Goal: Information Seeking & Learning: Learn about a topic

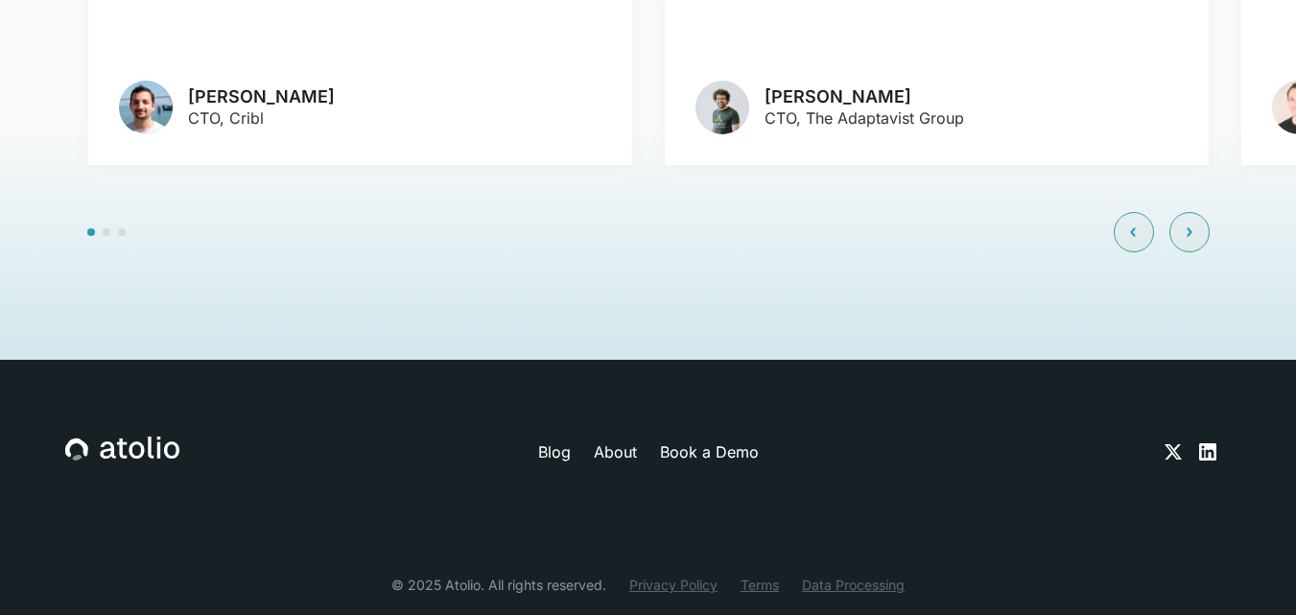
scroll to position [4632, 0]
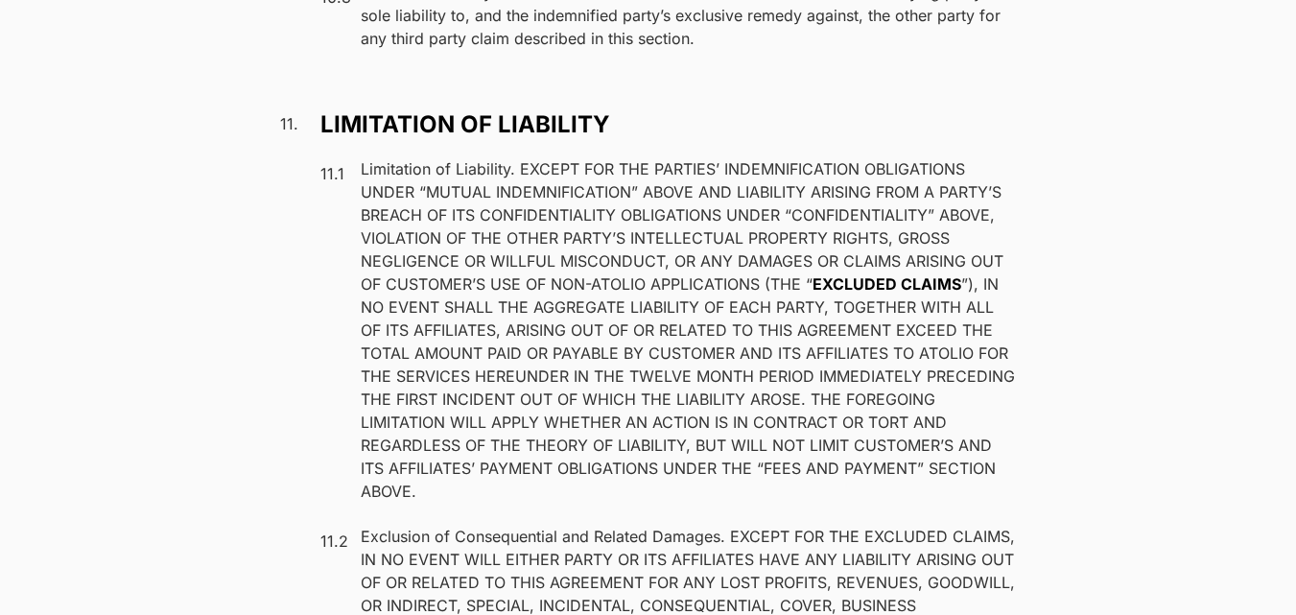
scroll to position [12475, 0]
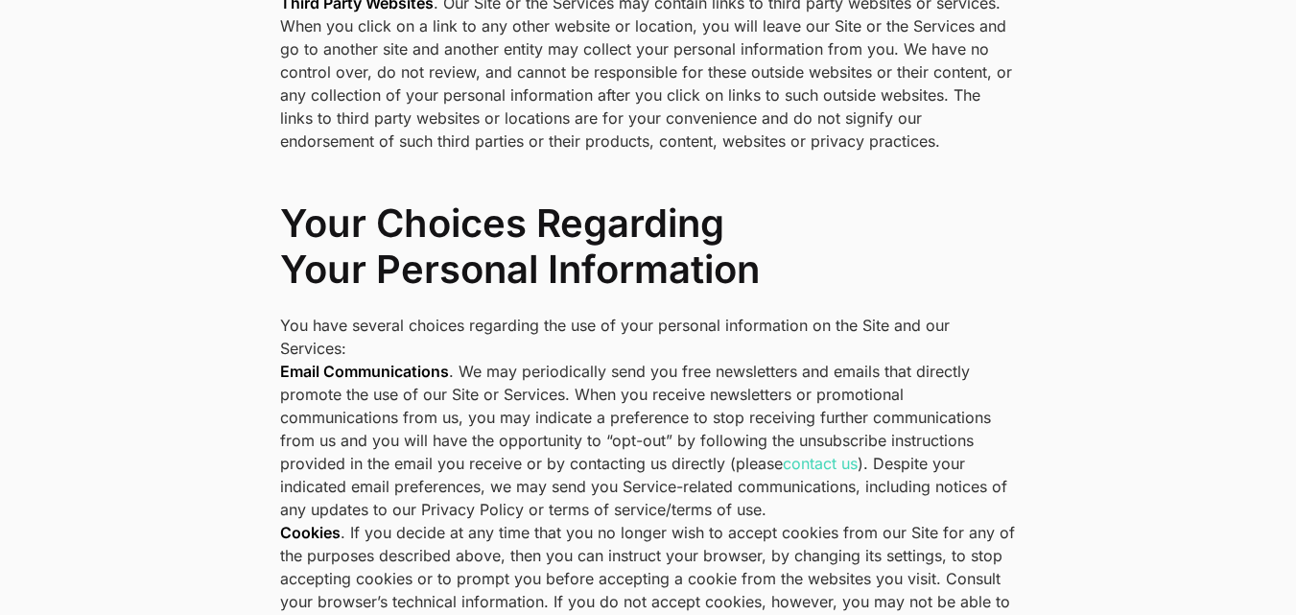
scroll to position [4993, 0]
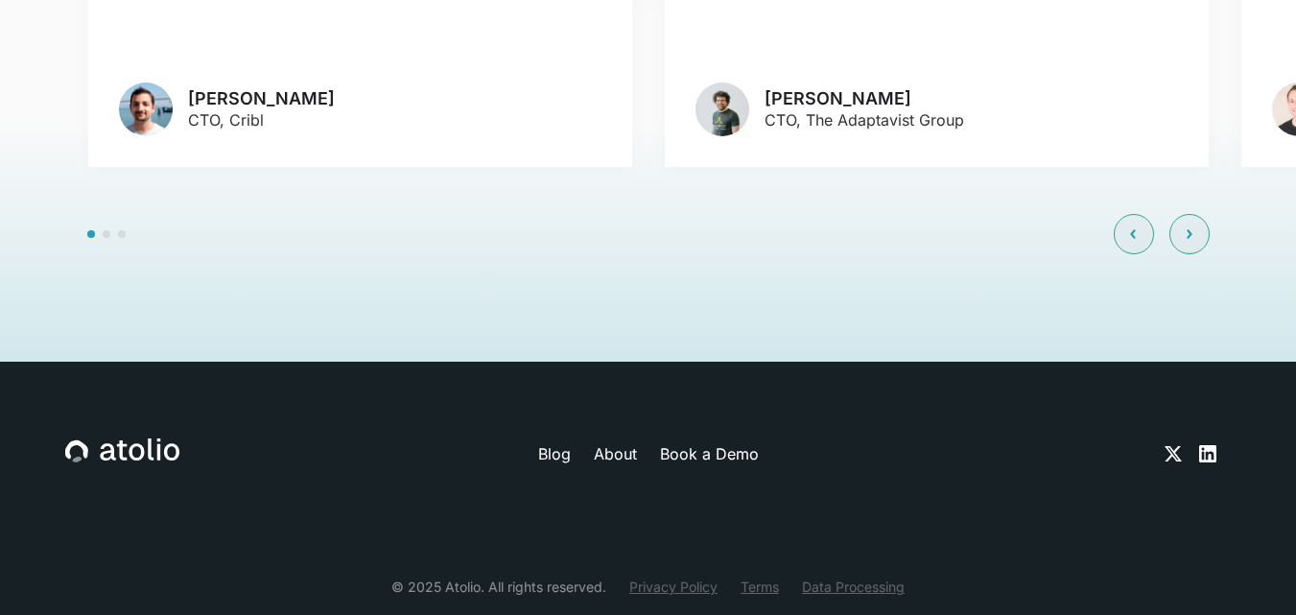
scroll to position [4632, 0]
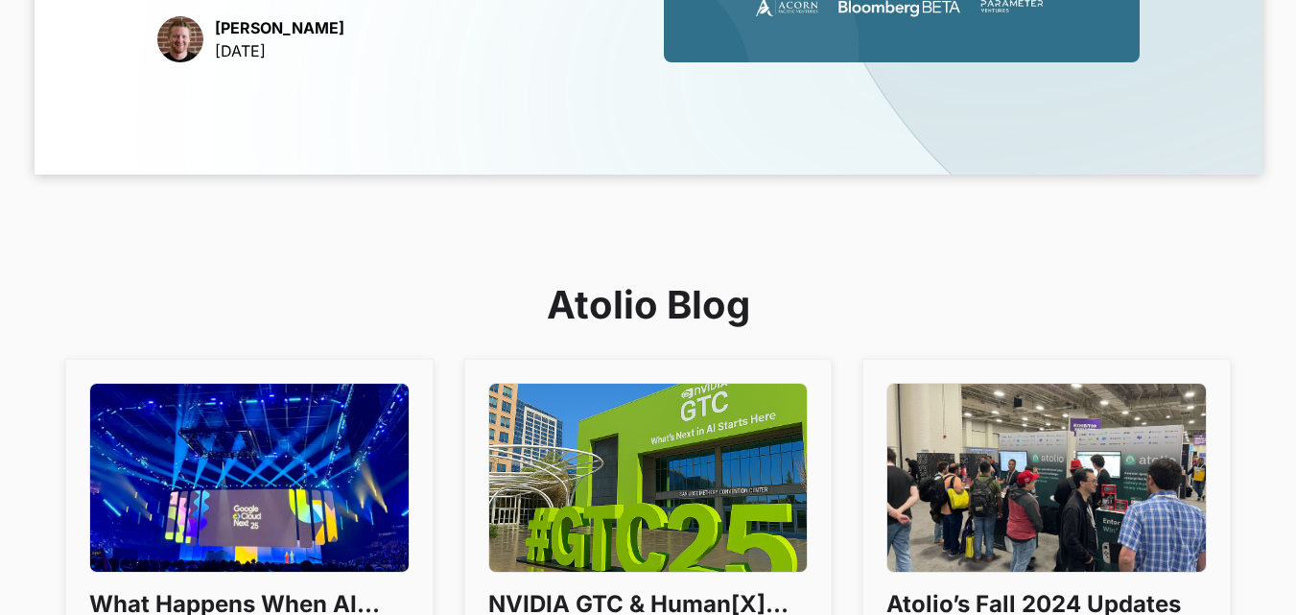
scroll to position [1247, 0]
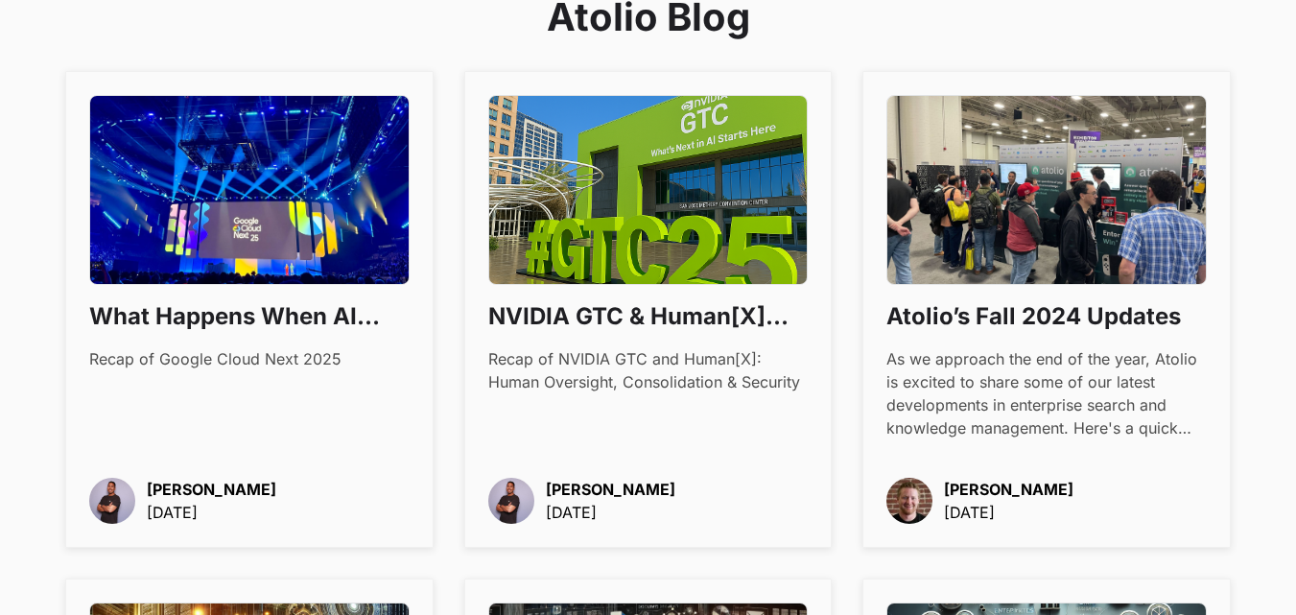
click at [315, 303] on h3 "What Happens When AI Becomes Boring" at bounding box center [249, 316] width 320 height 33
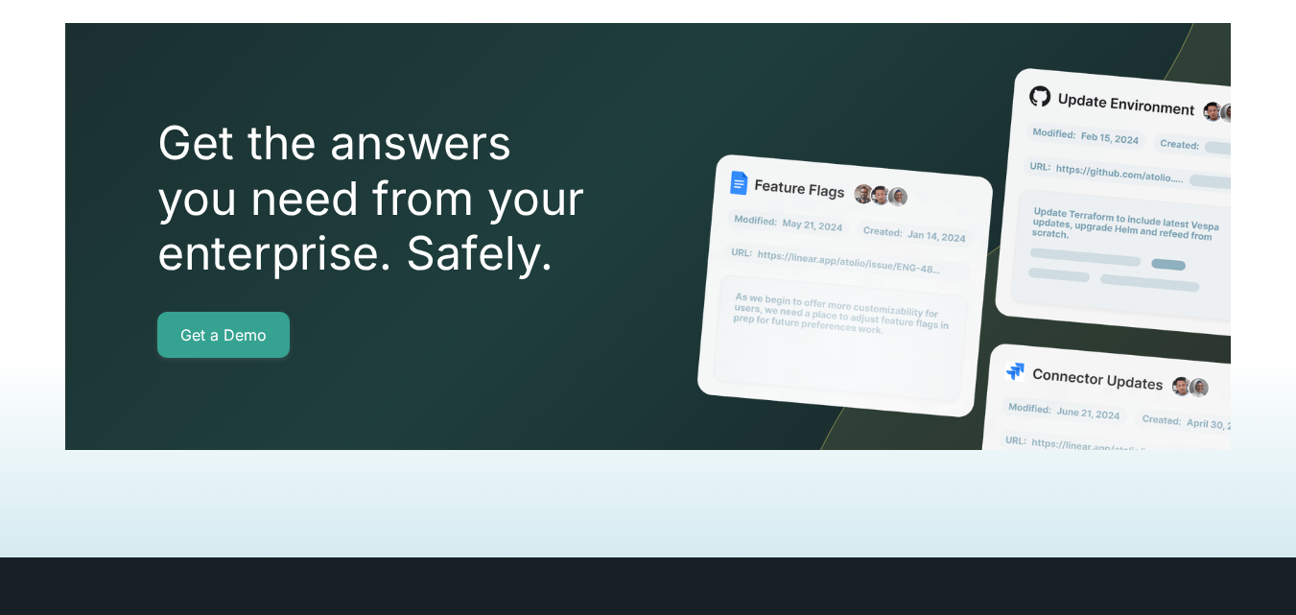
scroll to position [3430, 0]
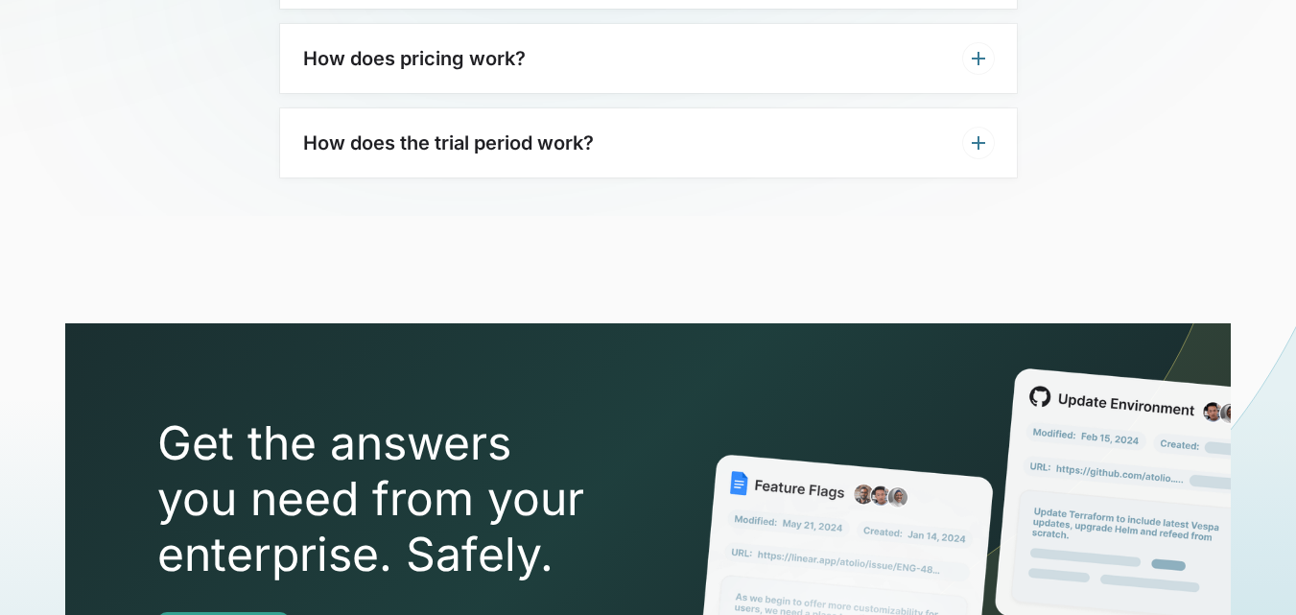
scroll to position [6237, 0]
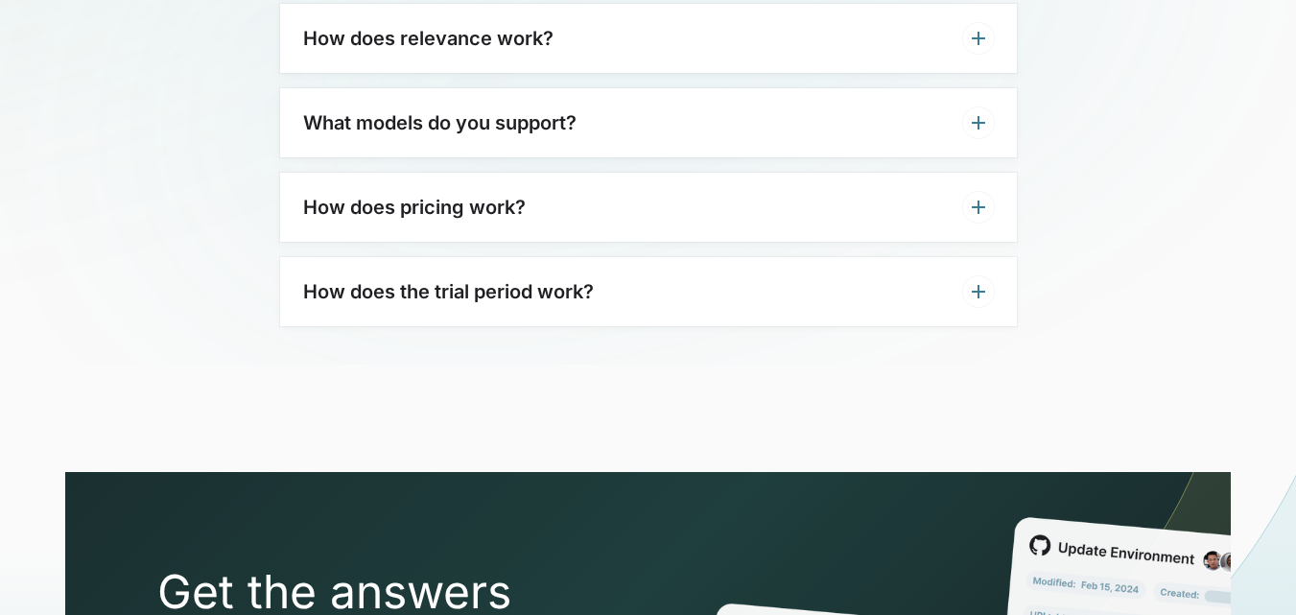
click at [912, 96] on div "What models do you support?" at bounding box center [648, 122] width 737 height 69
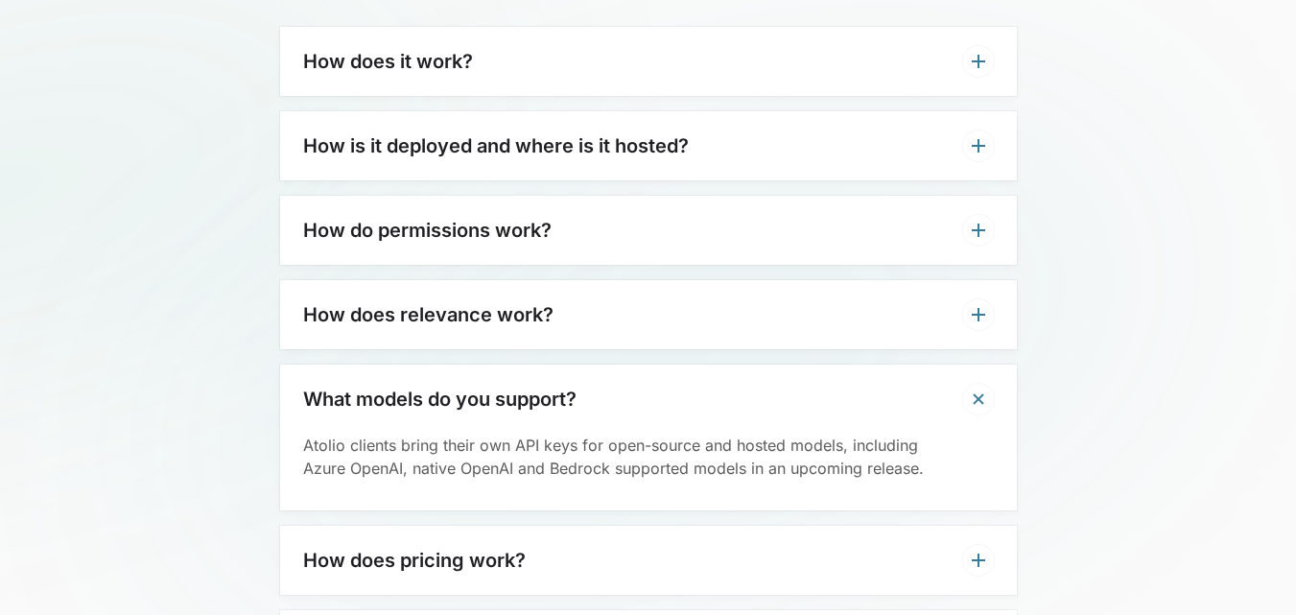
scroll to position [5949, 0]
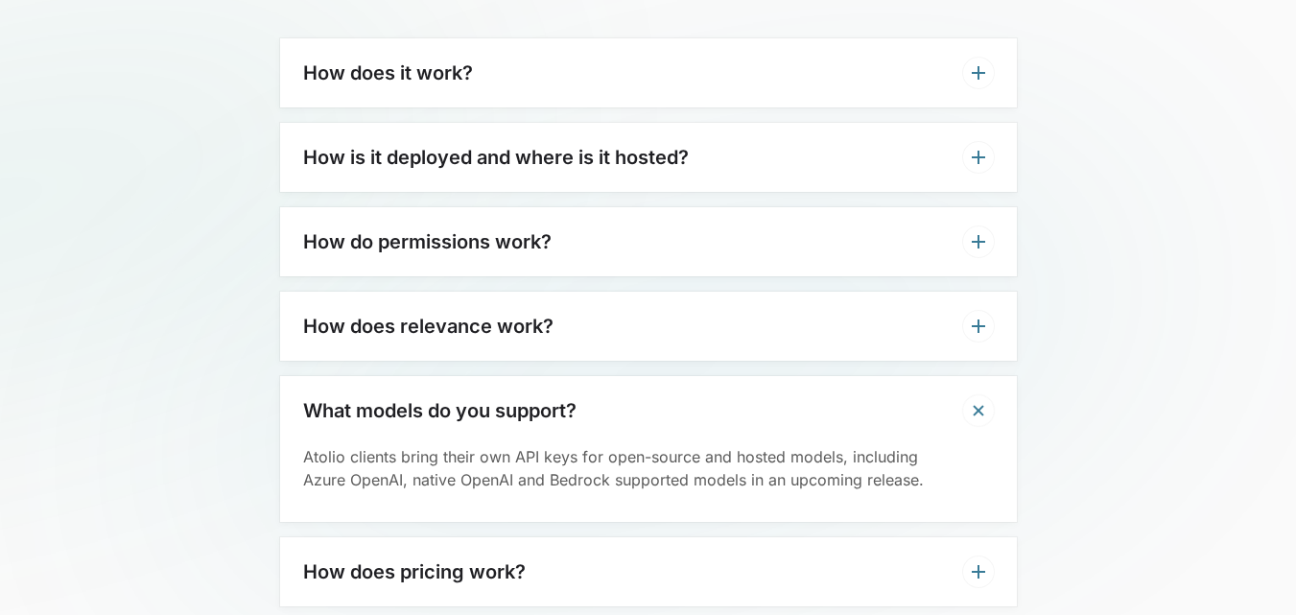
click at [740, 207] on div "How do permissions work?" at bounding box center [648, 241] width 737 height 69
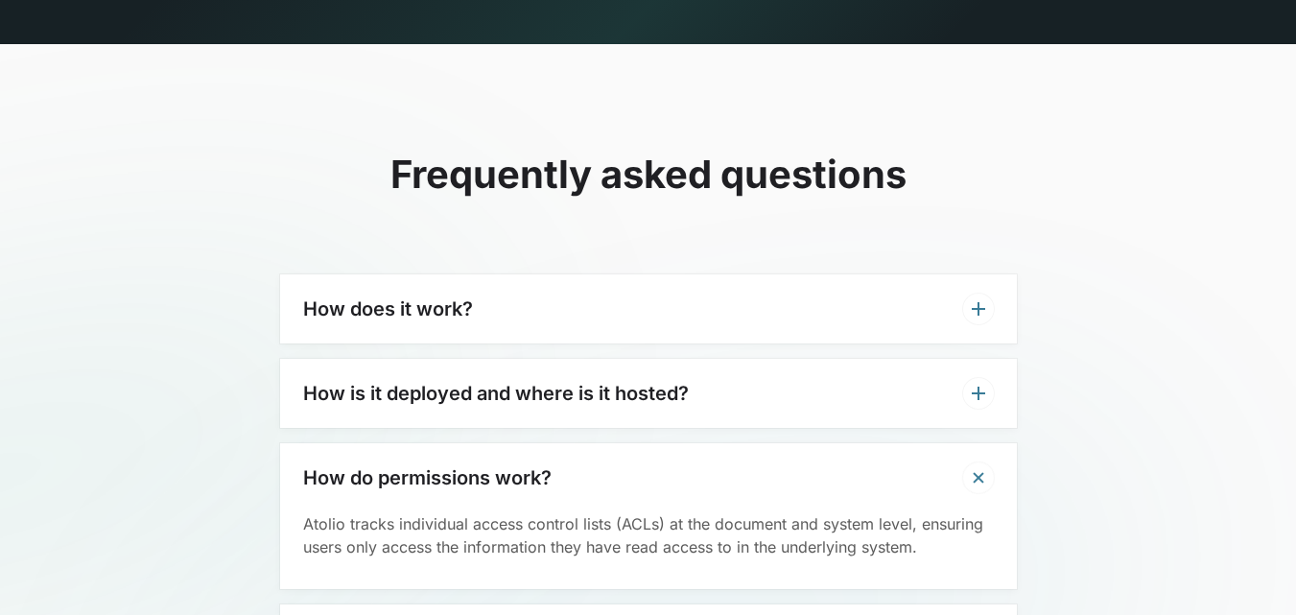
scroll to position [5662, 0]
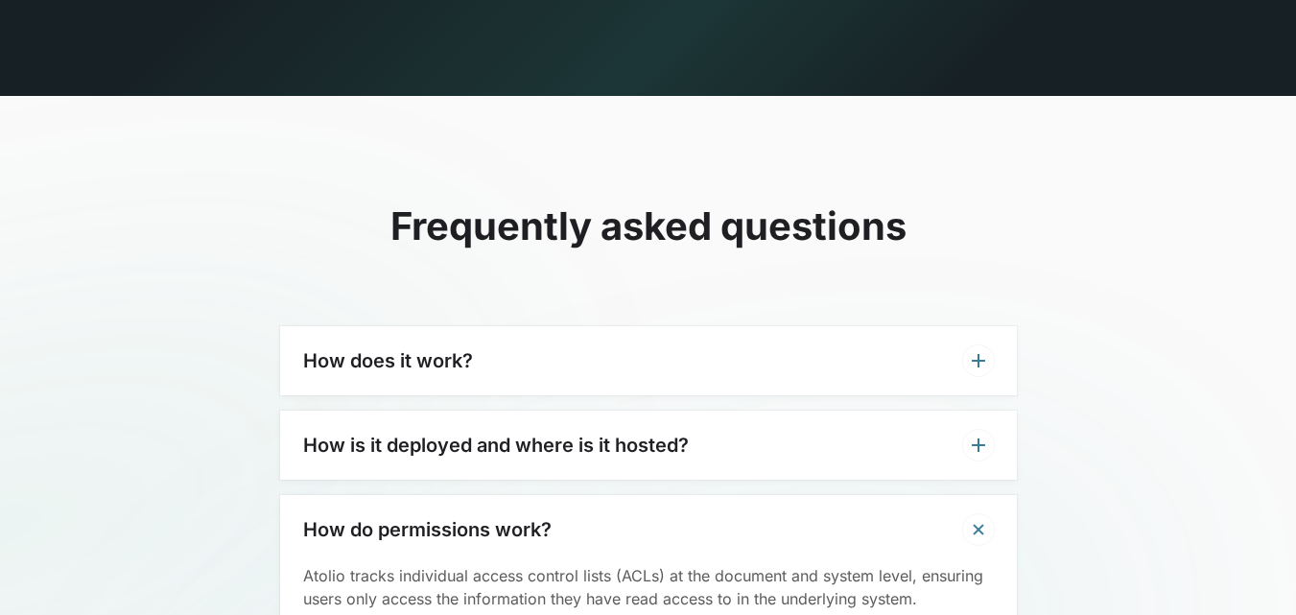
click at [696, 326] on div "How does it work?" at bounding box center [648, 360] width 737 height 69
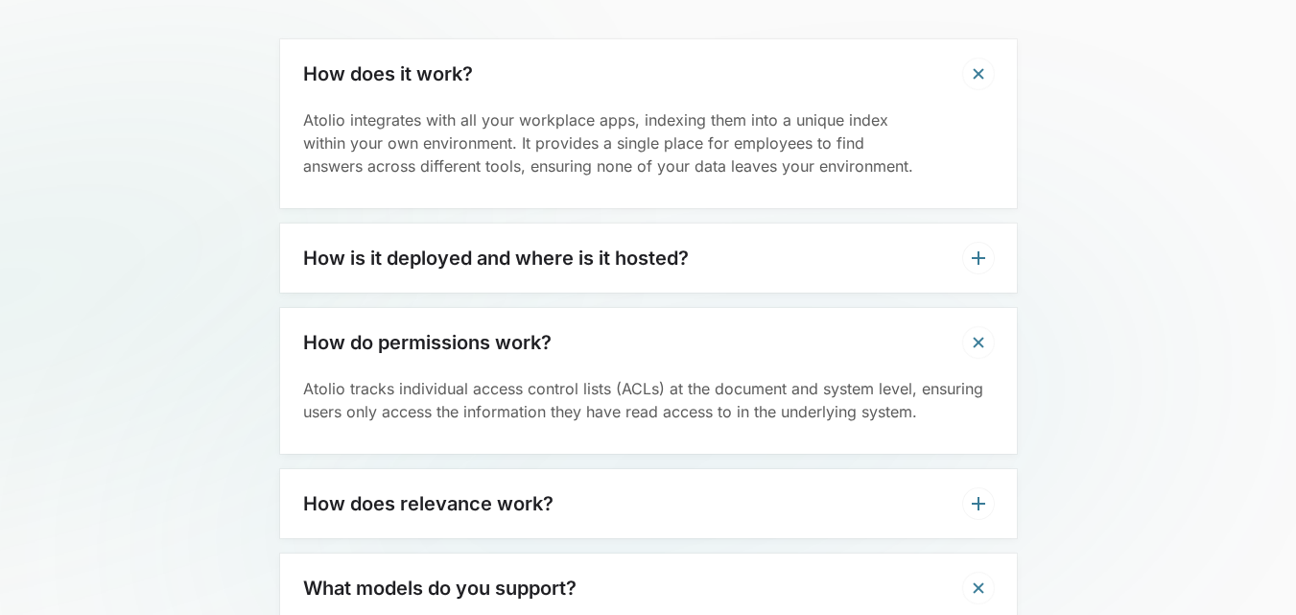
scroll to position [5949, 0]
click at [760, 226] on div "How is it deployed and where is it hosted?" at bounding box center [648, 257] width 737 height 69
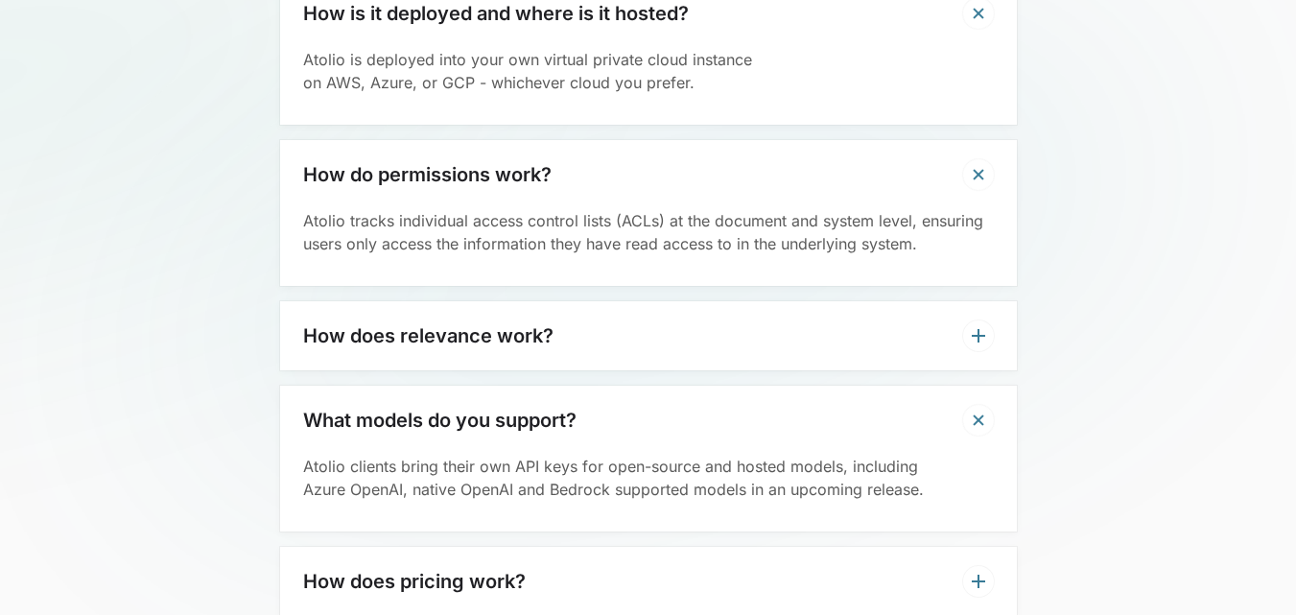
scroll to position [6237, 0]
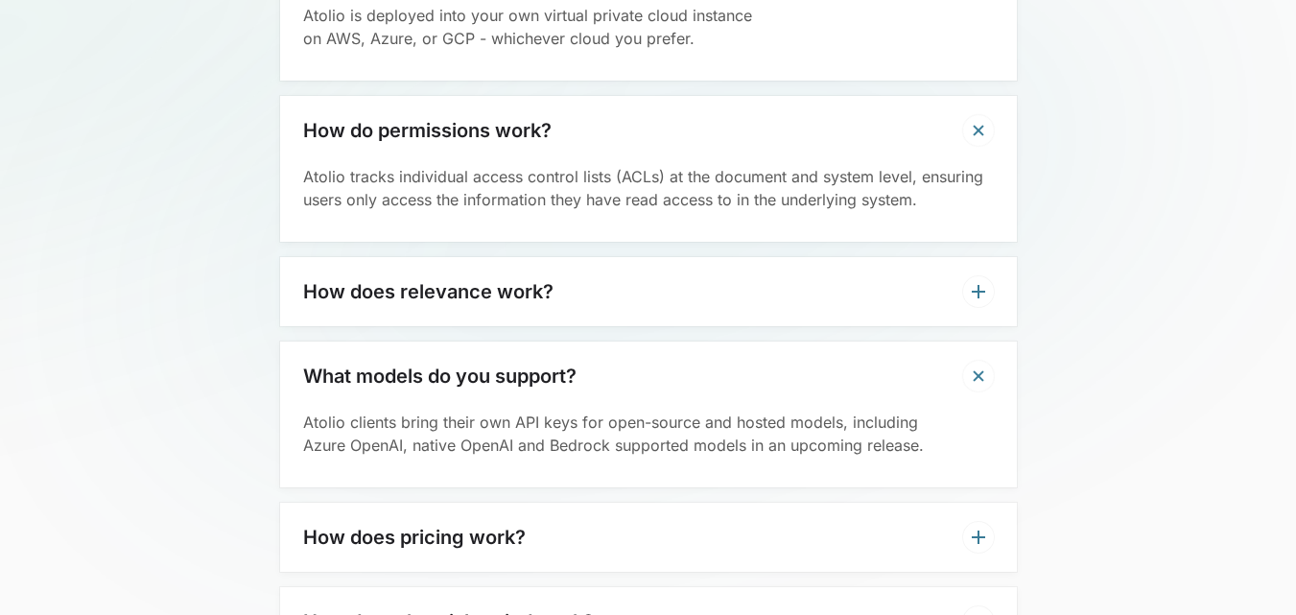
click at [734, 275] on div "How does relevance work?" at bounding box center [648, 291] width 737 height 69
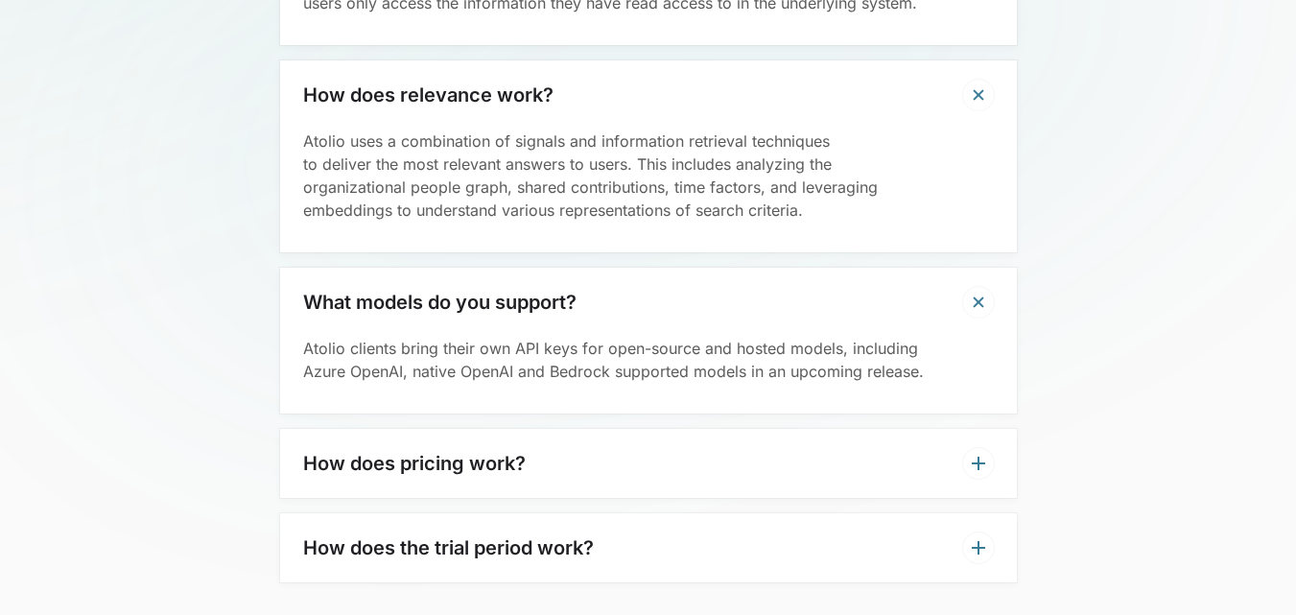
scroll to position [6525, 0]
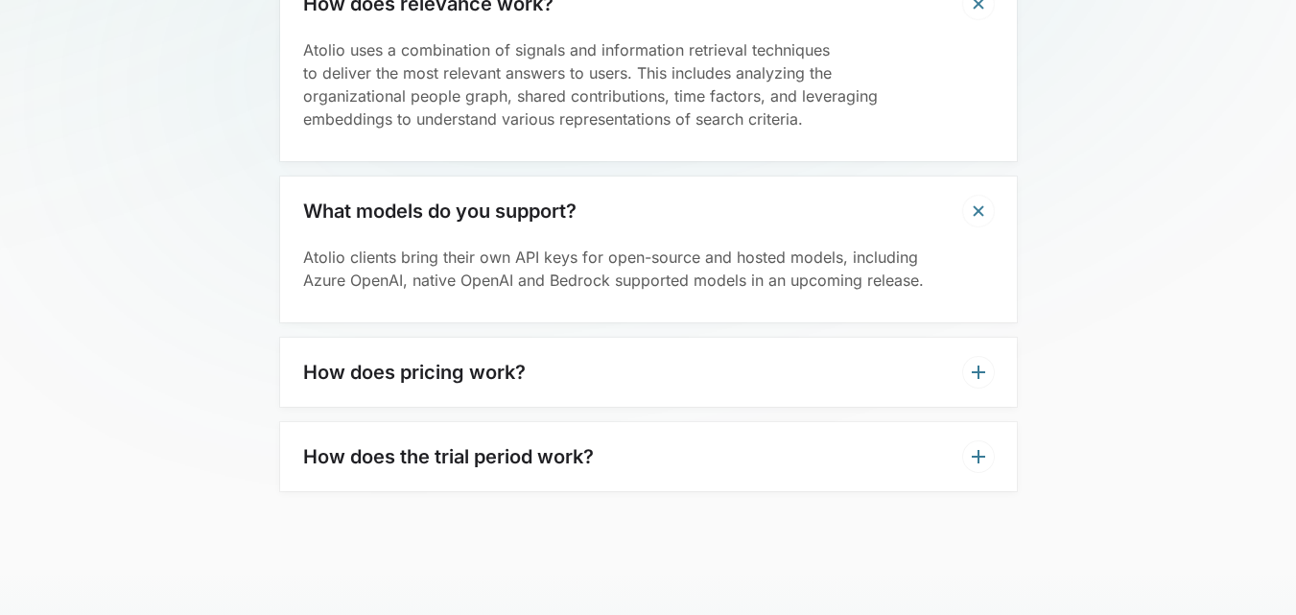
click at [653, 338] on div "How does pricing work?" at bounding box center [648, 372] width 737 height 69
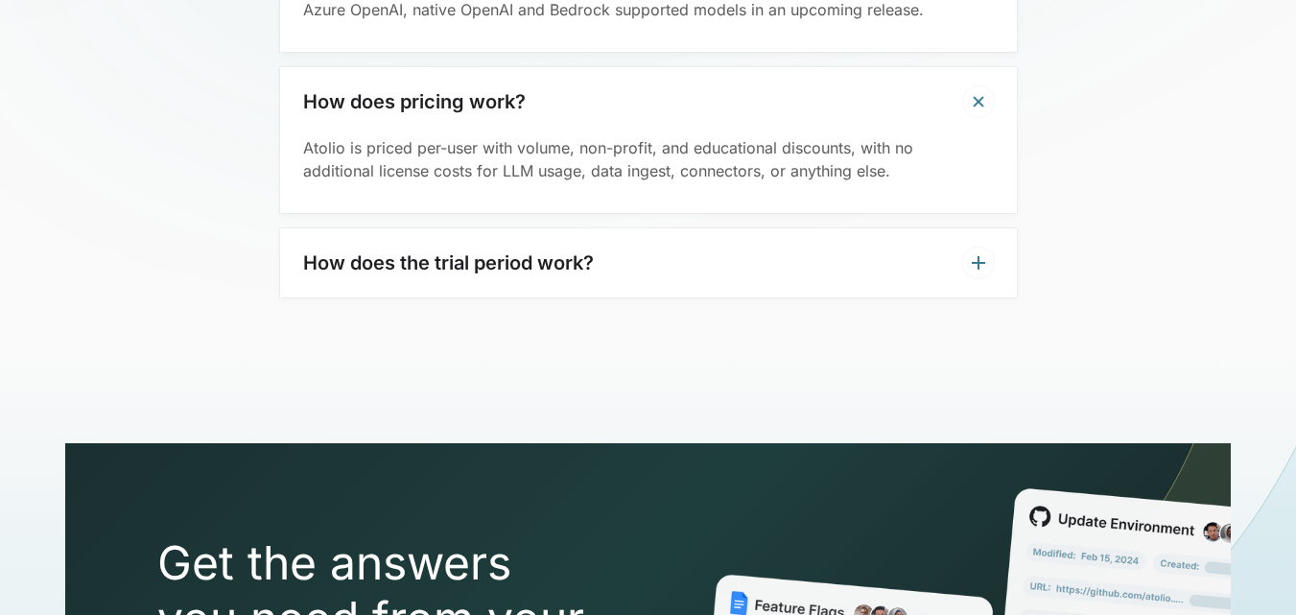
scroll to position [6813, 0]
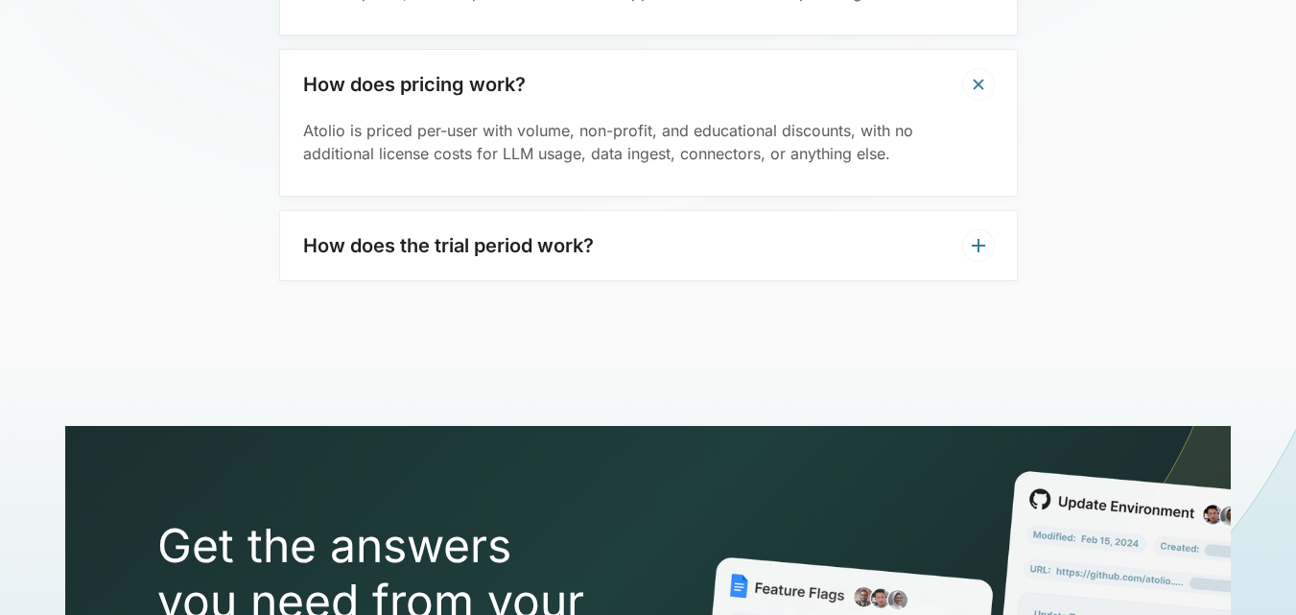
click at [786, 226] on div "How does the trial period work?" at bounding box center [648, 245] width 737 height 69
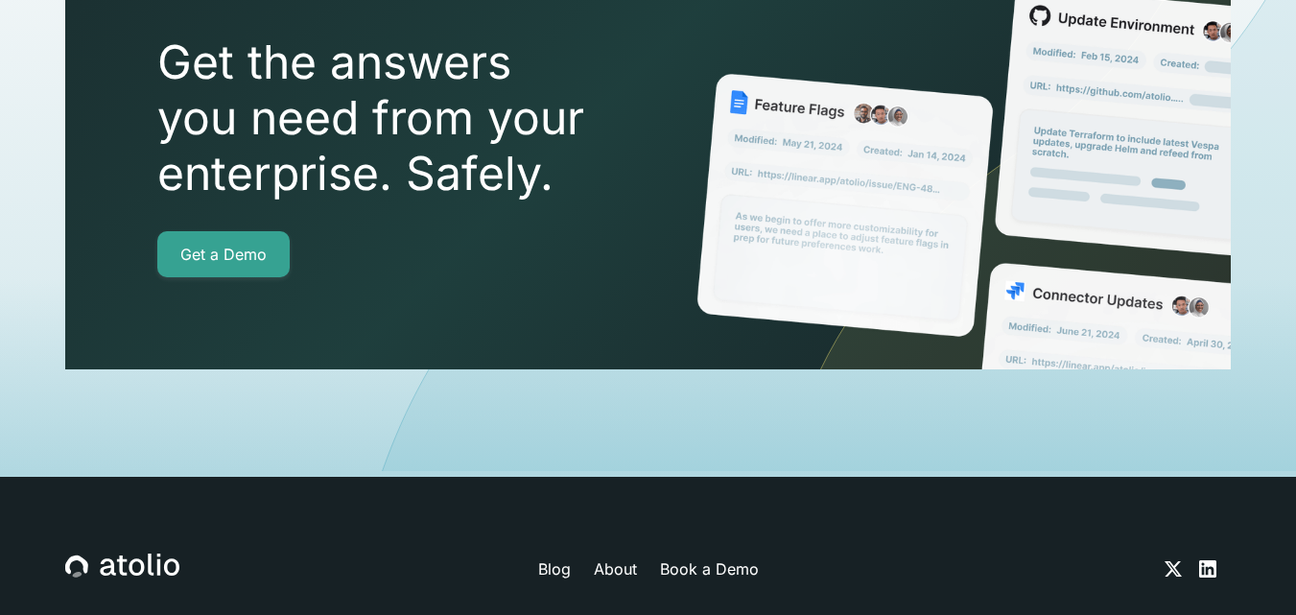
scroll to position [7535, 0]
